Goal: Find specific page/section: Find specific page/section

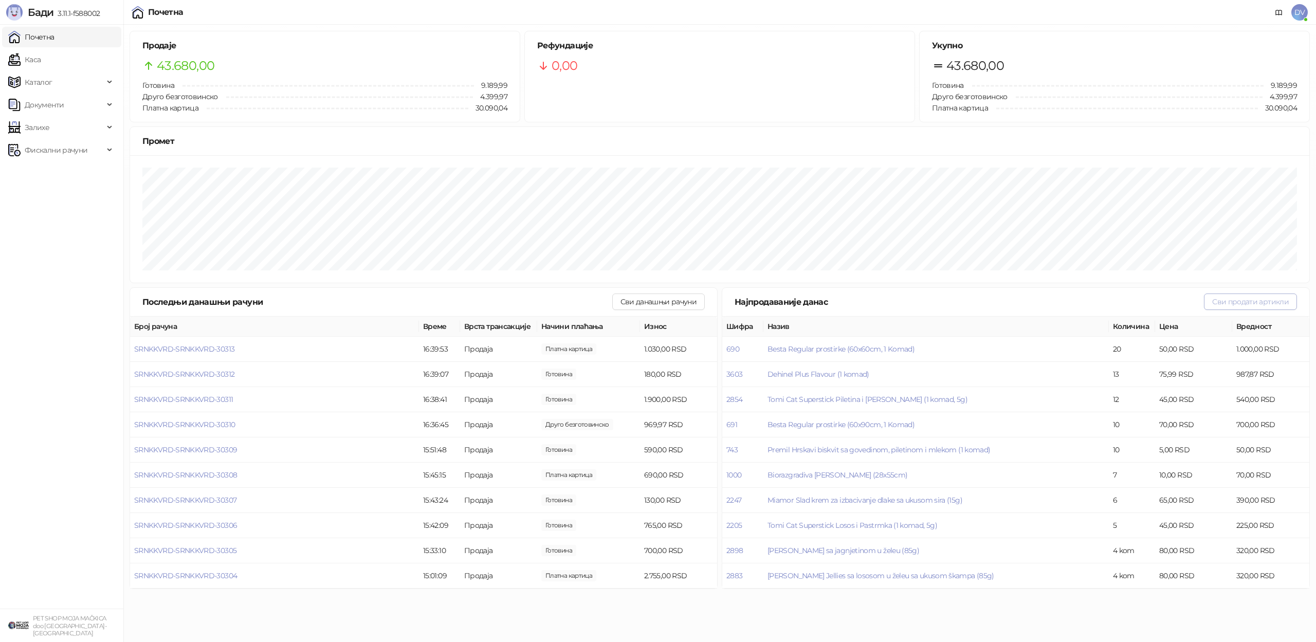
click at [1244, 298] on button "Сви продати артикли" at bounding box center [1250, 301] width 93 height 16
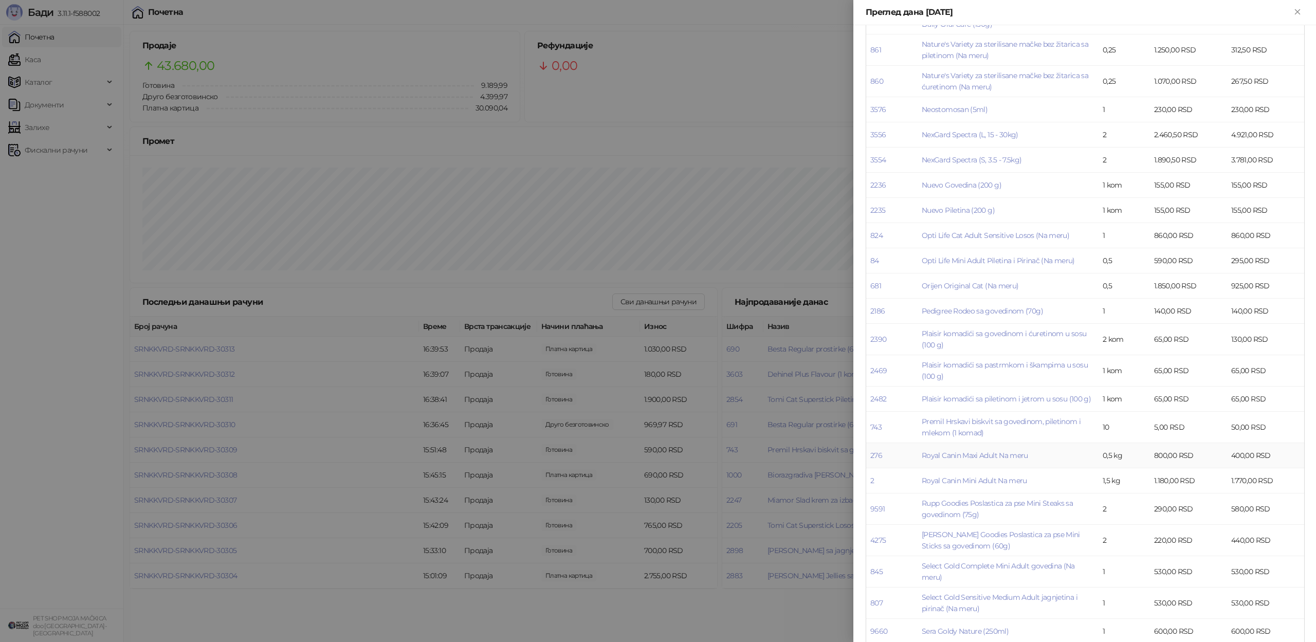
scroll to position [1638, 0]
